Goal: Task Accomplishment & Management: Manage account settings

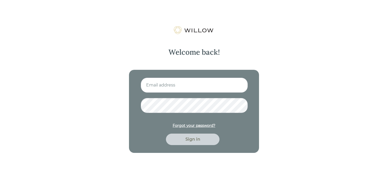
click at [224, 81] on input at bounding box center [194, 85] width 107 height 15
type input "[EMAIL_ADDRESS][DOMAIN_NAME]"
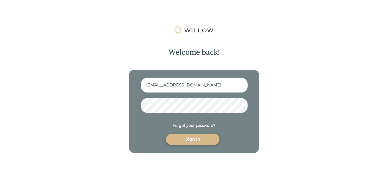
click at [190, 140] on div "Sign in" at bounding box center [193, 139] width 42 height 6
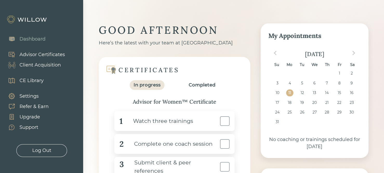
click at [44, 53] on div "Advisor Certificates" at bounding box center [43, 54] width 46 height 7
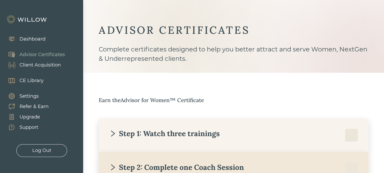
click at [36, 64] on div "Client Acquisition" at bounding box center [40, 65] width 41 height 7
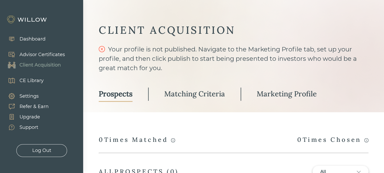
click at [54, 55] on div "Advisor Certificates" at bounding box center [43, 54] width 46 height 7
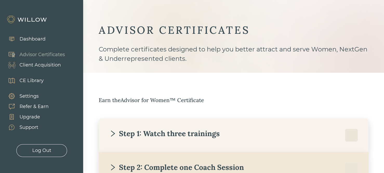
click at [51, 66] on div "Client Acquisition" at bounding box center [40, 65] width 41 height 7
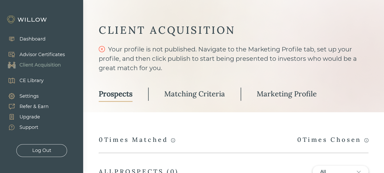
click at [217, 88] on link "Matching Criteria" at bounding box center [194, 94] width 61 height 15
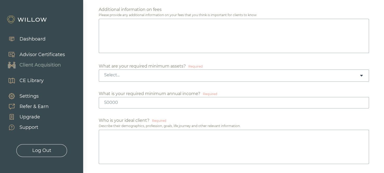
scroll to position [305, 0]
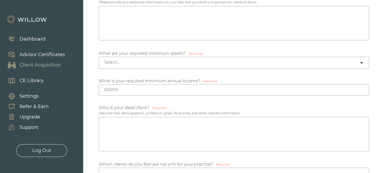
click at [173, 63] on div "Select..." at bounding box center [231, 63] width 255 height 6
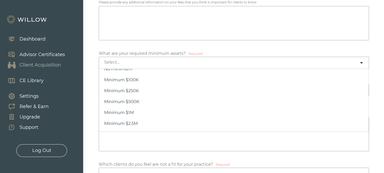
scroll to position [0, 0]
click at [161, 65] on div "Select..." at bounding box center [234, 63] width 271 height 12
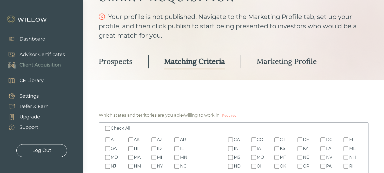
scroll to position [2, 0]
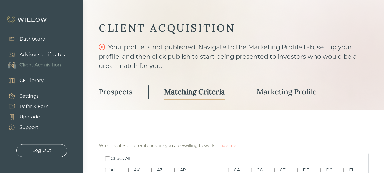
click at [52, 54] on div "Advisor Certificates" at bounding box center [43, 54] width 46 height 7
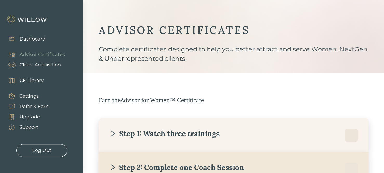
click at [57, 66] on div "Client Acquisition" at bounding box center [40, 65] width 41 height 7
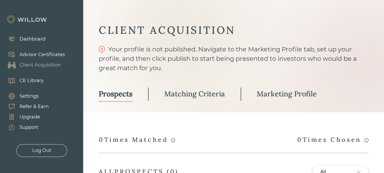
click at [198, 91] on div "Matching Criteria" at bounding box center [194, 93] width 61 height 9
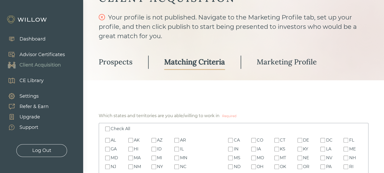
scroll to position [45, 0]
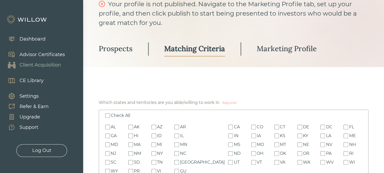
click at [123, 52] on div "Prospects" at bounding box center [116, 48] width 34 height 9
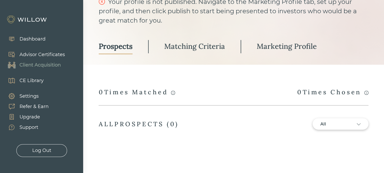
scroll to position [48, 0]
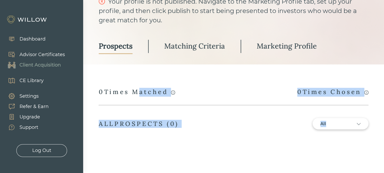
drag, startPoint x: 91, startPoint y: 91, endPoint x: 137, endPoint y: 91, distance: 46.8
click at [137, 91] on div "CLIENT ACQUISITION Your profile is not published. Navigate to the Marketing Pro…" at bounding box center [234, 59] width 270 height 167
click at [137, 91] on div "0 Times Matched" at bounding box center [137, 92] width 76 height 9
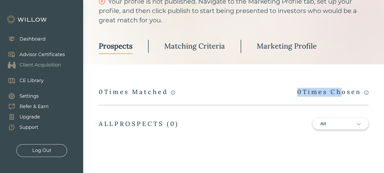
drag, startPoint x: 299, startPoint y: 95, endPoint x: 342, endPoint y: 93, distance: 43.0
click at [341, 94] on div "0 Times Chosen" at bounding box center [333, 92] width 71 height 9
click at [342, 93] on div "0 Times Chosen" at bounding box center [333, 92] width 71 height 9
drag, startPoint x: 127, startPoint y: 88, endPoint x: 148, endPoint y: 89, distance: 21.1
click at [148, 89] on div "0 Times Matched" at bounding box center [137, 92] width 76 height 9
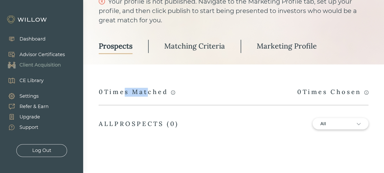
click at [148, 89] on div "0 Times Matched" at bounding box center [137, 92] width 76 height 9
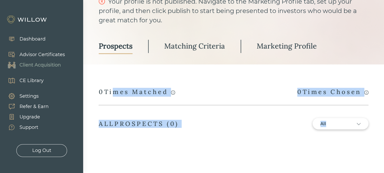
drag, startPoint x: 92, startPoint y: 91, endPoint x: 113, endPoint y: 91, distance: 21.6
click at [113, 91] on div "CLIENT ACQUISITION Your profile is not published. Navigate to the Marketing Pro…" at bounding box center [234, 59] width 270 height 167
click at [113, 91] on div "0 Times Matched" at bounding box center [137, 92] width 76 height 9
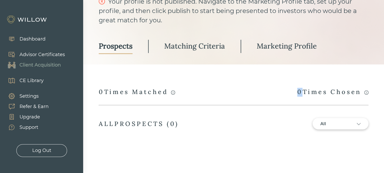
drag, startPoint x: 282, startPoint y: 88, endPoint x: 299, endPoint y: 93, distance: 17.5
click at [299, 93] on div "A match occurs whenever your profile is viewed by a prospect who has completed …" at bounding box center [234, 92] width 270 height 9
click at [299, 93] on div "0 Times Chosen" at bounding box center [333, 92] width 71 height 9
click at [194, 46] on div "Matching Criteria" at bounding box center [194, 45] width 61 height 9
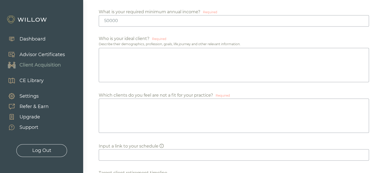
scroll to position [375, 0]
click at [121, 52] on textarea at bounding box center [234, 64] width 271 height 34
drag, startPoint x: 103, startPoint y: 37, endPoint x: 156, endPoint y: 38, distance: 52.5
click at [156, 38] on div "Who is your ideal client? Required Describe their demographics, profession, goa…" at bounding box center [234, 59] width 270 height 48
click at [140, 41] on div "Describe their demographics, profession, goals, life journey and other relevant…" at bounding box center [234, 43] width 270 height 5
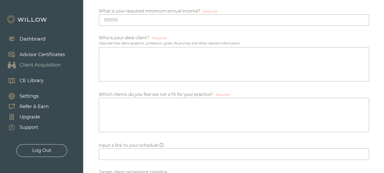
click at [148, 68] on textarea at bounding box center [234, 64] width 271 height 34
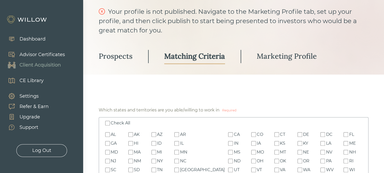
scroll to position [0, 0]
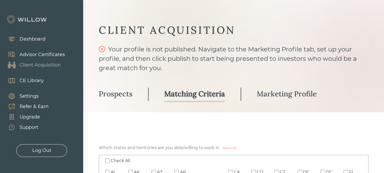
click at [50, 53] on div "Advisor Certificates" at bounding box center [43, 54] width 46 height 7
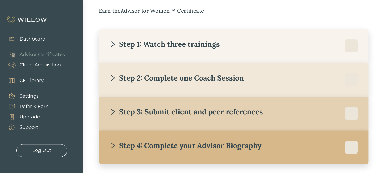
scroll to position [94, 0]
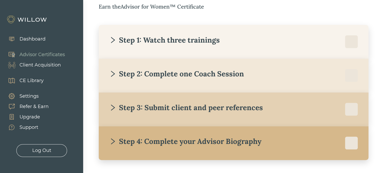
click at [164, 45] on div "Step 1: Watch three trainings" at bounding box center [164, 39] width 111 height 9
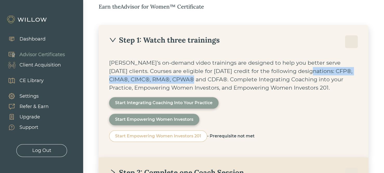
drag, startPoint x: 285, startPoint y: 71, endPoint x: 178, endPoint y: 81, distance: 107.6
click at [178, 81] on div "[PERSON_NAME]’s on-demand video trainings are designed to help you better serve…" at bounding box center [233, 75] width 249 height 33
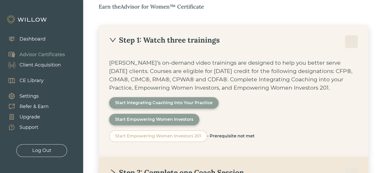
click at [301, 76] on div "[PERSON_NAME]’s on-demand video trainings are designed to help you better serve…" at bounding box center [233, 75] width 249 height 33
click at [158, 34] on div "Step 1: Watch three trainings [PERSON_NAME]’s on-demand video trainings are des…" at bounding box center [234, 91] width 270 height 133
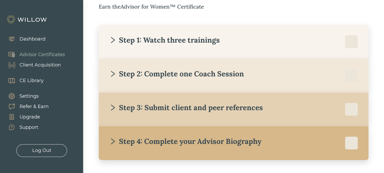
click at [169, 69] on div "Step 2: Complete one Coach Session" at bounding box center [176, 73] width 135 height 9
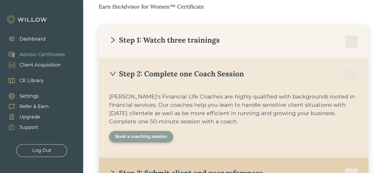
click at [134, 134] on div "Book a coaching session" at bounding box center [141, 137] width 52 height 6
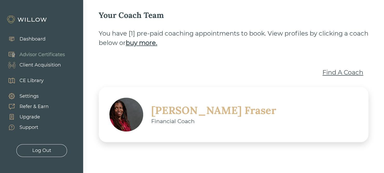
click at [337, 69] on div "Find A Coach" at bounding box center [343, 72] width 41 height 9
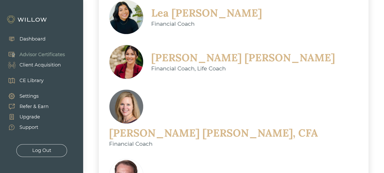
scroll to position [250, 0]
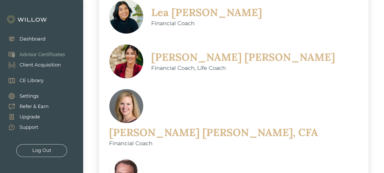
click at [173, 126] on div "[PERSON_NAME], CFA" at bounding box center [213, 133] width 209 height 14
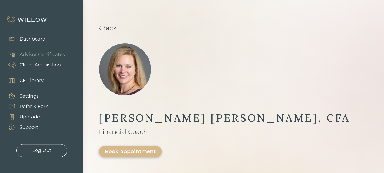
click at [111, 31] on link "Back" at bounding box center [108, 28] width 18 height 8
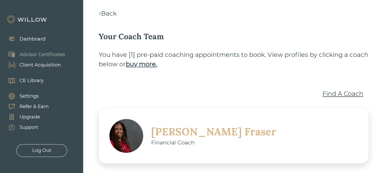
scroll to position [5, 0]
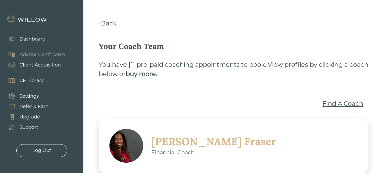
click at [105, 23] on link "Back" at bounding box center [108, 24] width 18 height 8
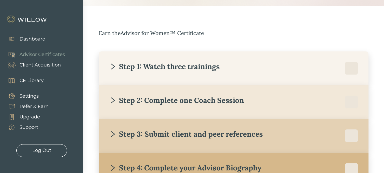
scroll to position [98, 0]
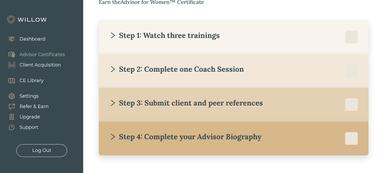
click at [36, 83] on div "CE Library" at bounding box center [32, 80] width 24 height 7
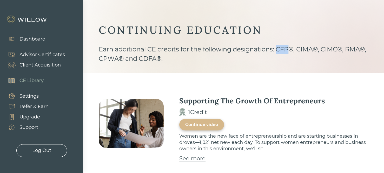
drag, startPoint x: 278, startPoint y: 48, endPoint x: 291, endPoint y: 51, distance: 13.8
click at [291, 51] on div "Earn additional CE credits for the following designations: CFP®, CIMA®, CIMC®, …" at bounding box center [234, 59] width 270 height 28
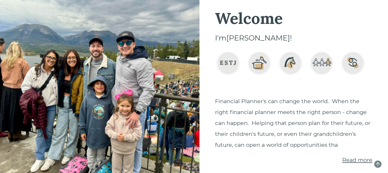
click at [359, 160] on span "Read more" at bounding box center [357, 160] width 30 height 7
